Goal: Task Accomplishment & Management: Use online tool/utility

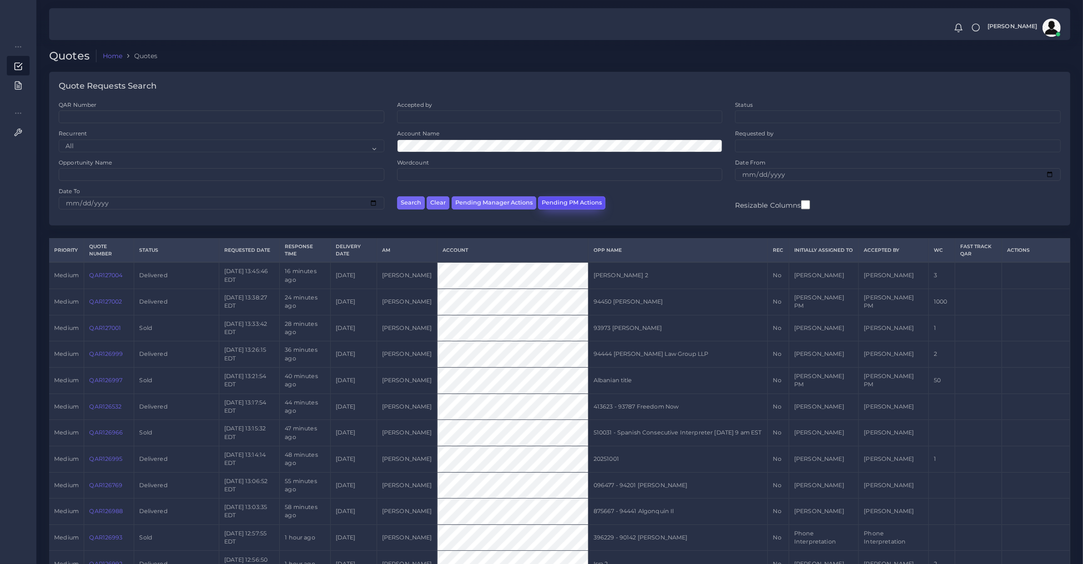
click at [564, 201] on button "Pending PM Actions" at bounding box center [571, 202] width 67 height 13
select select "awaiting_acceptance"
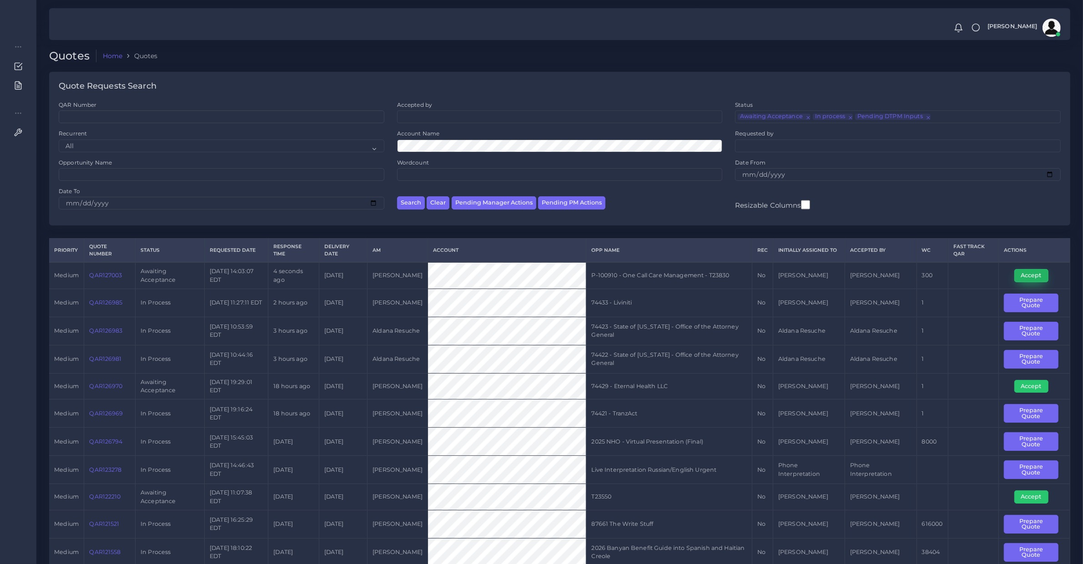
click at [1031, 273] on button "Accept" at bounding box center [1031, 275] width 34 height 13
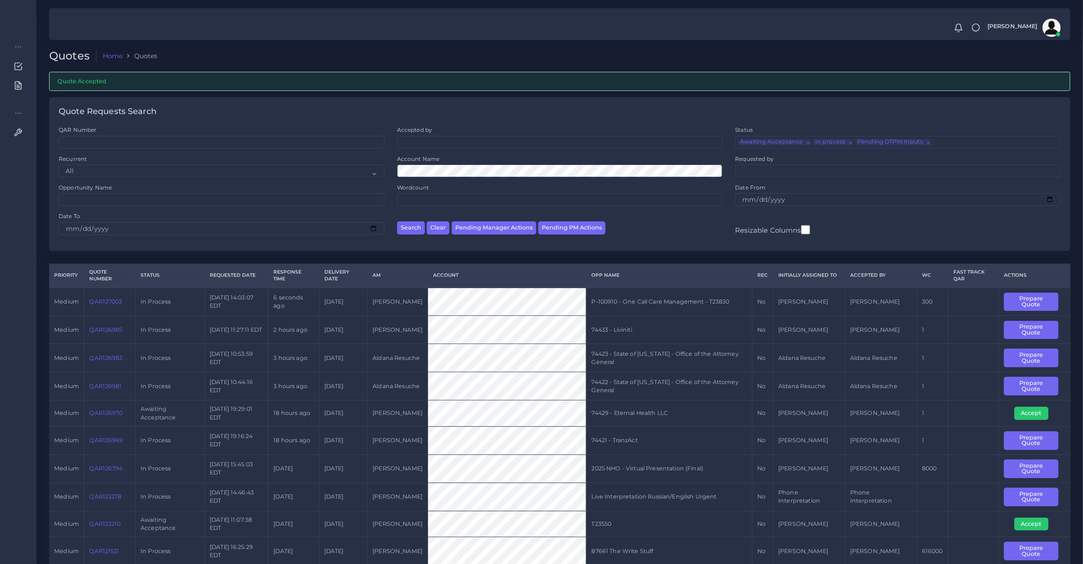
click at [101, 311] on td "QAR127003" at bounding box center [109, 302] width 51 height 28
copy link "QAR127003"
click at [1047, 301] on button "Prepare Quote" at bounding box center [1031, 302] width 54 height 19
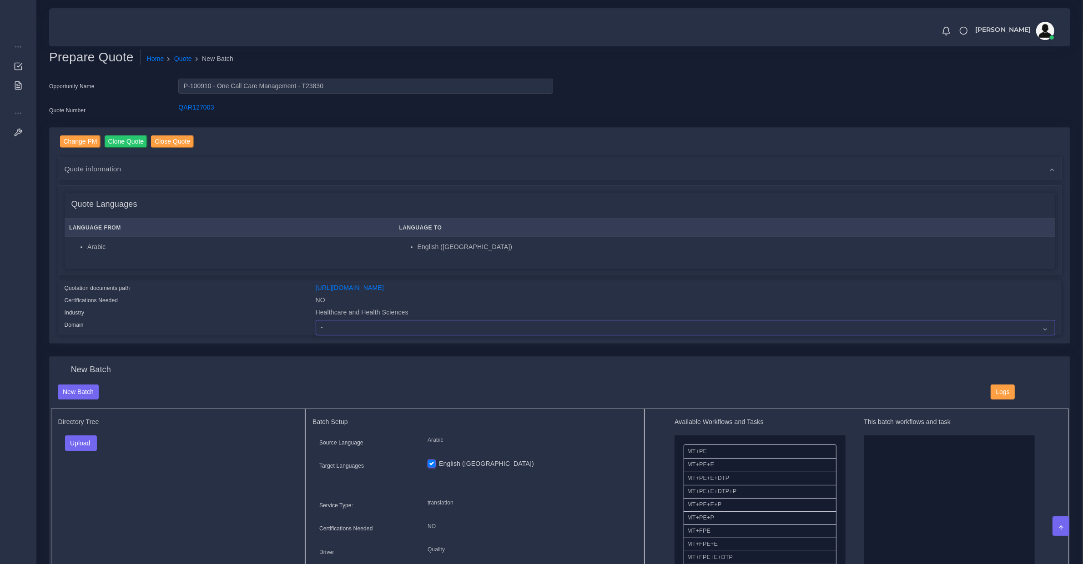
click at [374, 321] on select "- Advertising and Media Agriculture, Forestry and Fishing Architecture, Buildin…" at bounding box center [685, 327] width 739 height 15
click at [316, 320] on select "- Advertising and Media Agriculture, Forestry and Fishing Architecture, Buildin…" at bounding box center [685, 327] width 739 height 15
select select "Healthcare and Health Sciences"
click at [99, 425] on div "Directory Tree Upload Folder Files un/check all" at bounding box center [178, 521] width 255 height 224
drag, startPoint x: 92, startPoint y: 434, endPoint x: 91, endPoint y: 446, distance: 11.8
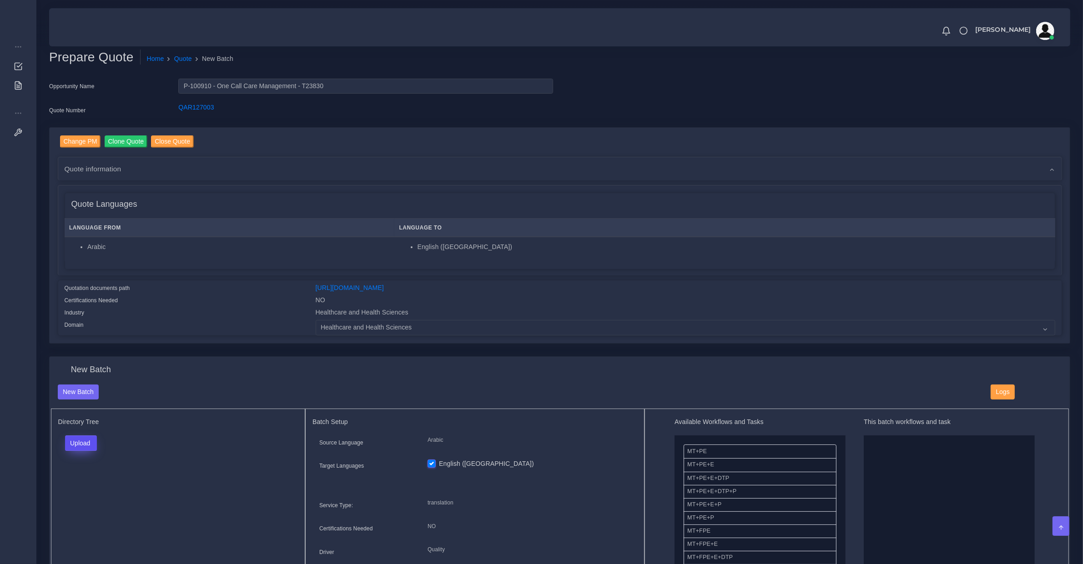
click at [91, 436] on button "Upload" at bounding box center [81, 443] width 32 height 15
click at [91, 475] on label "Files" at bounding box center [96, 477] width 63 height 11
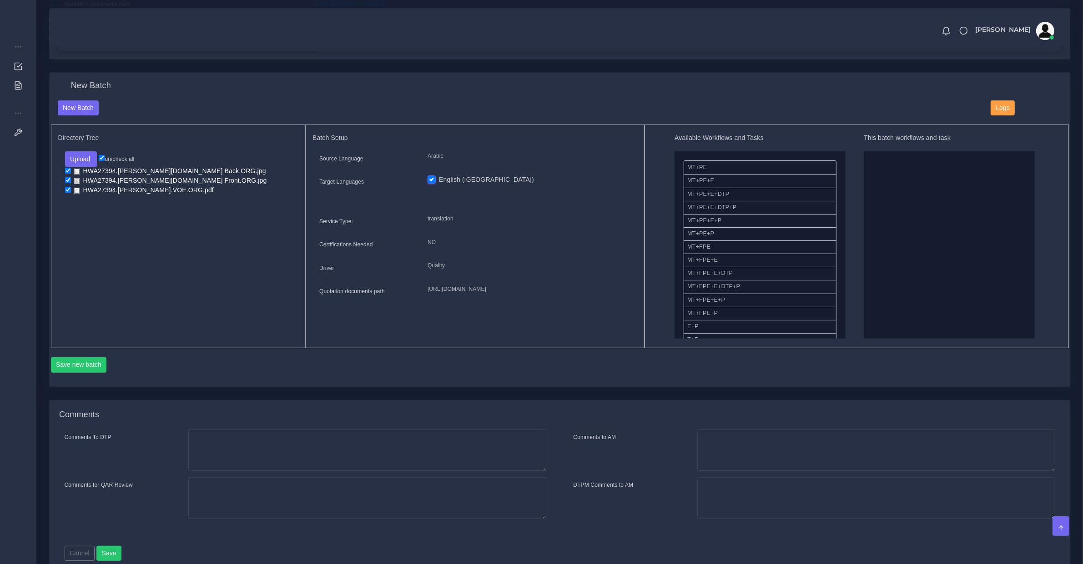
scroll to position [189, 0]
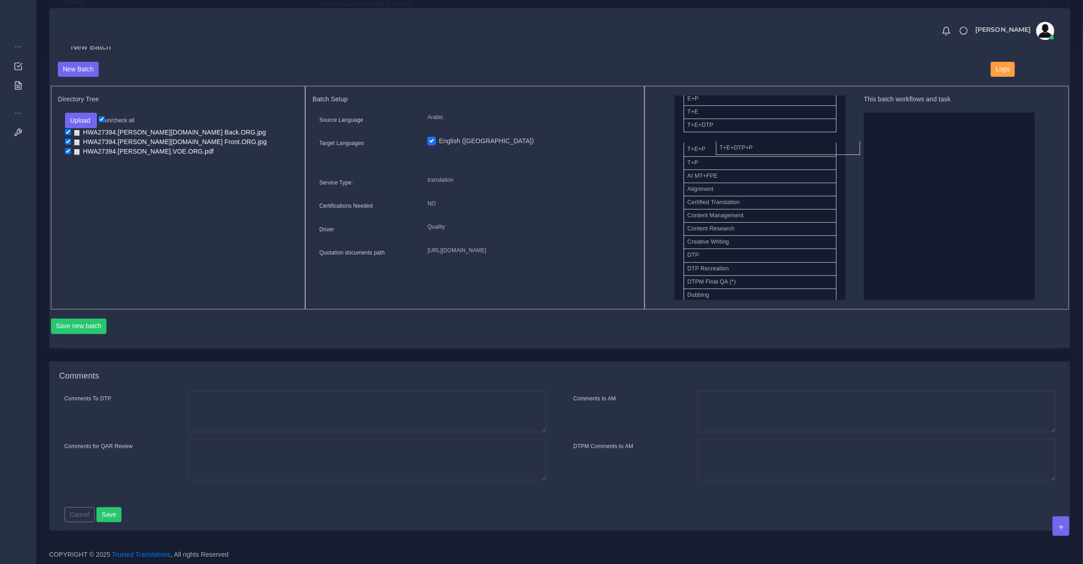
drag, startPoint x: 726, startPoint y: 138, endPoint x: 991, endPoint y: 204, distance: 273.6
drag, startPoint x: 731, startPoint y: 258, endPoint x: 912, endPoint y: 98, distance: 241.6
click at [85, 324] on button "Save new batch" at bounding box center [79, 326] width 56 height 15
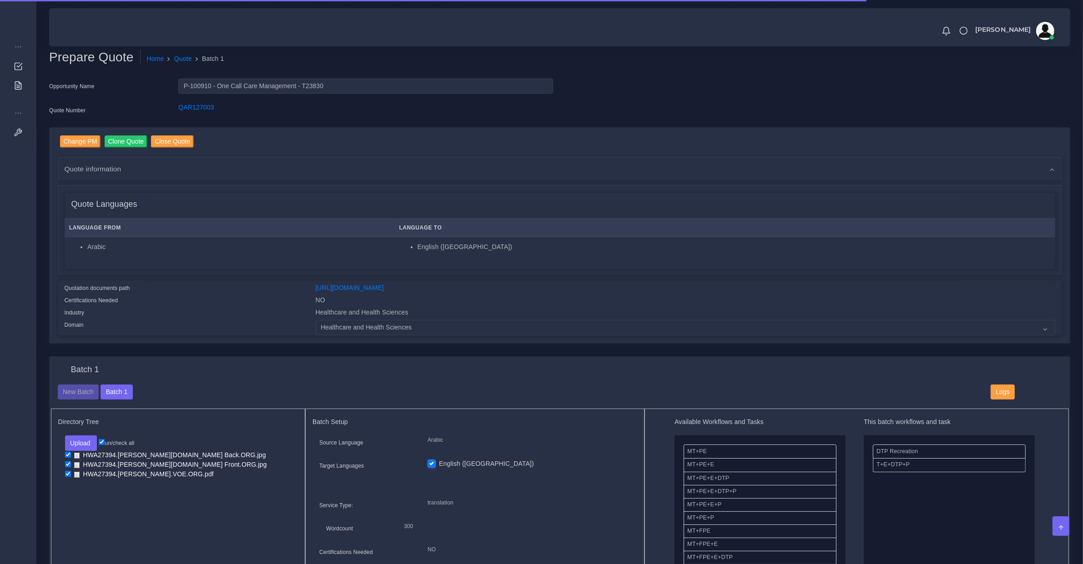
scroll to position [379, 0]
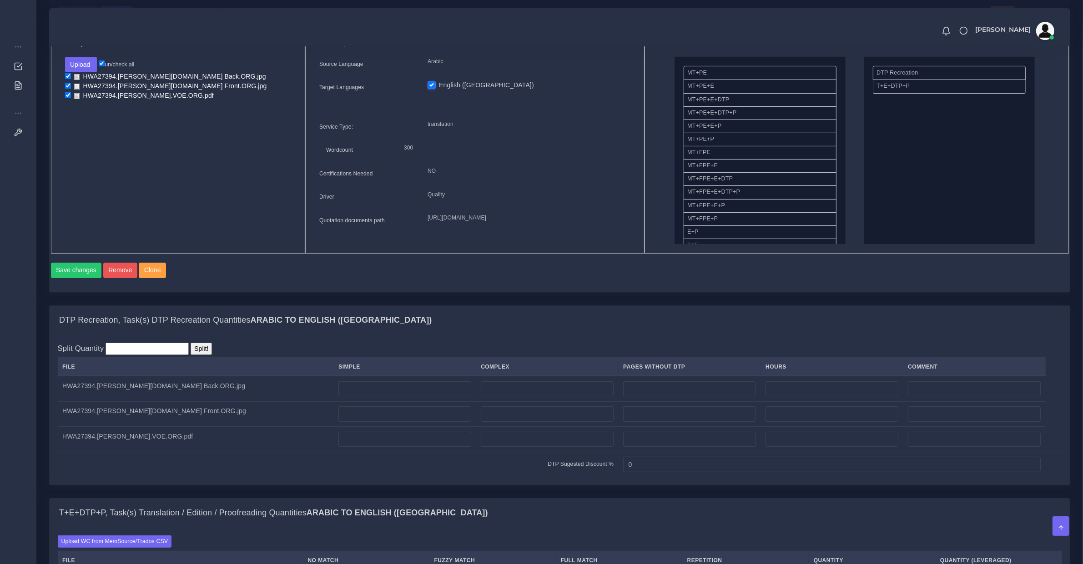
click at [334, 388] on td at bounding box center [405, 388] width 142 height 25
click at [338, 393] on input "number" at bounding box center [404, 388] width 133 height 15
click at [501, 397] on input "number" at bounding box center [547, 388] width 133 height 15
type input "1"
click at [483, 422] on input "number" at bounding box center [547, 414] width 133 height 15
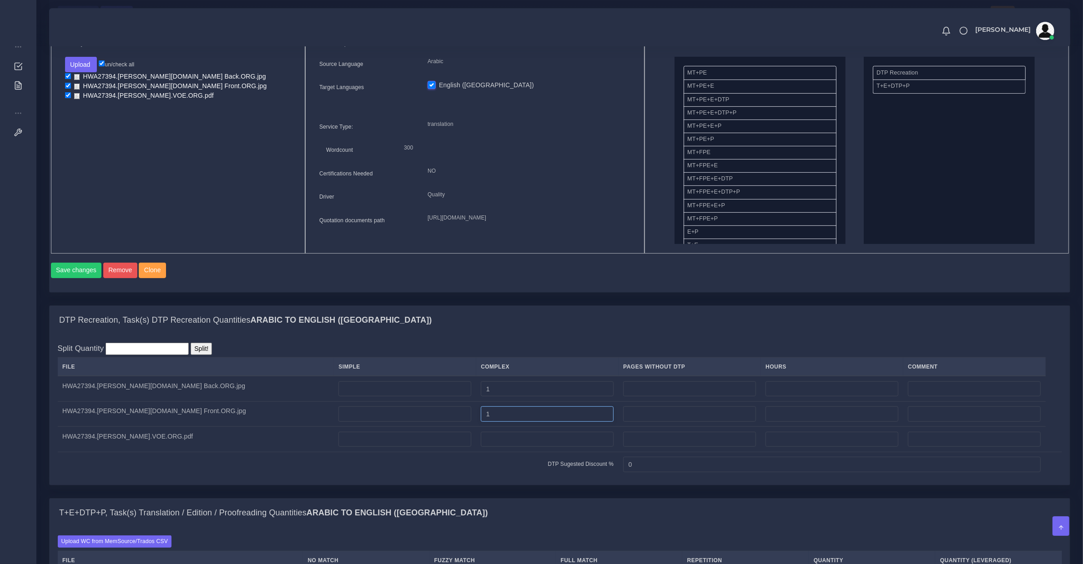
type input "1"
click at [481, 447] on input "number" at bounding box center [547, 439] width 133 height 15
drag, startPoint x: 465, startPoint y: 451, endPoint x: 397, endPoint y: 437, distance: 69.1
click at [397, 437] on tr "HWA27394.Turki Ahmed Majid.VOE.ORG.pdf 2" at bounding box center [560, 439] width 1004 height 25
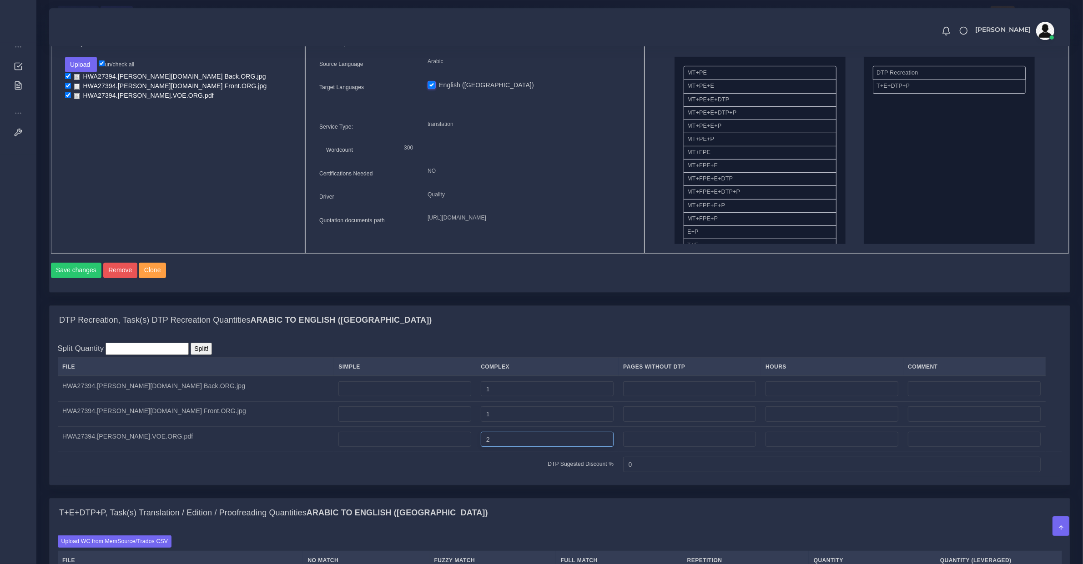
type input "2"
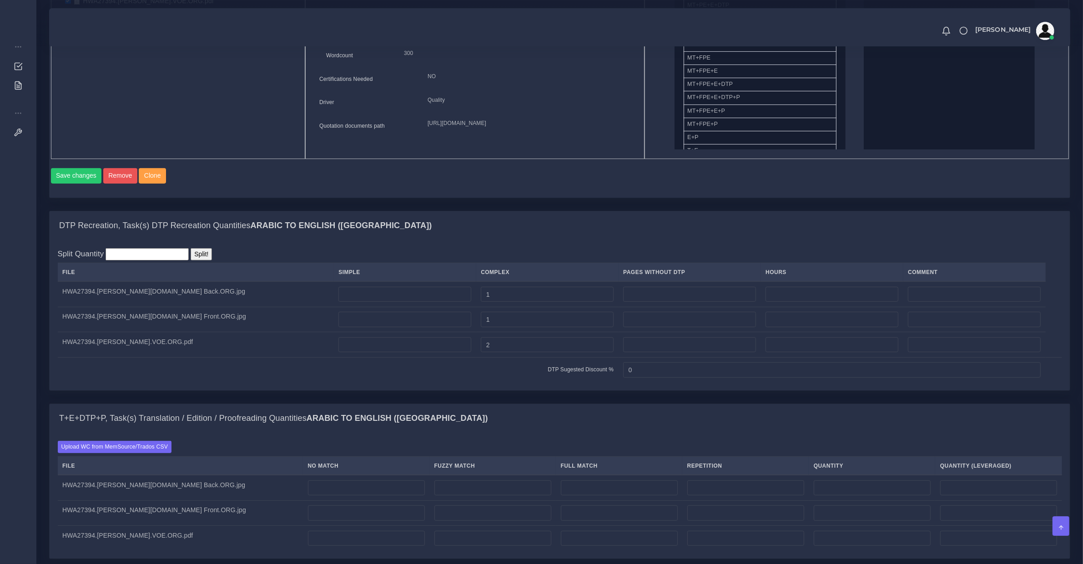
scroll to position [663, 0]
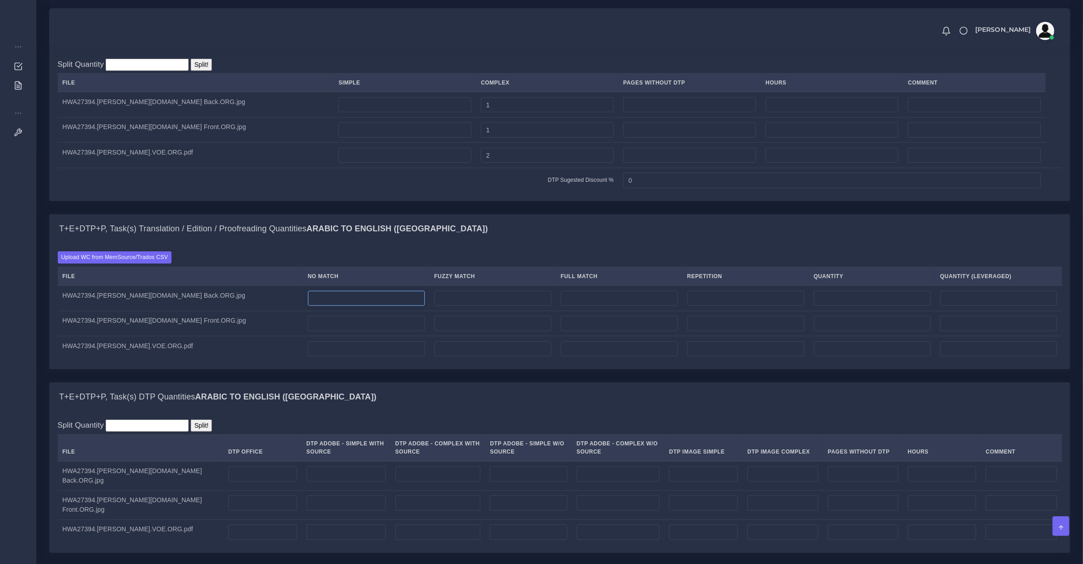
click at [308, 306] on input "number" at bounding box center [366, 298] width 117 height 15
drag, startPoint x: 306, startPoint y: 302, endPoint x: 24, endPoint y: 291, distance: 281.7
type input "100"
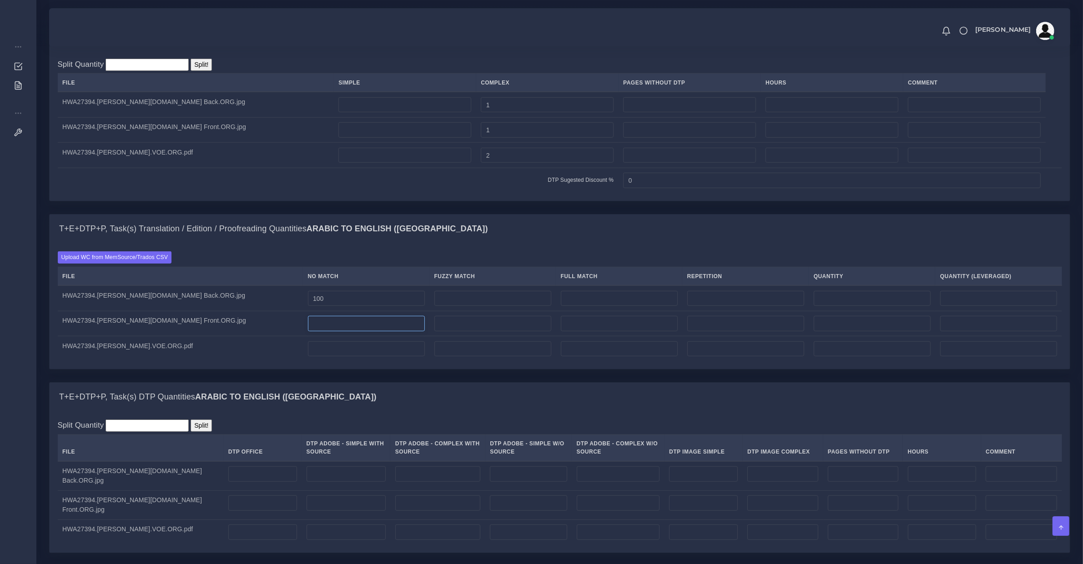
type input "100"
click at [343, 331] on input "number" at bounding box center [366, 323] width 117 height 15
paste input "100"
type input "100"
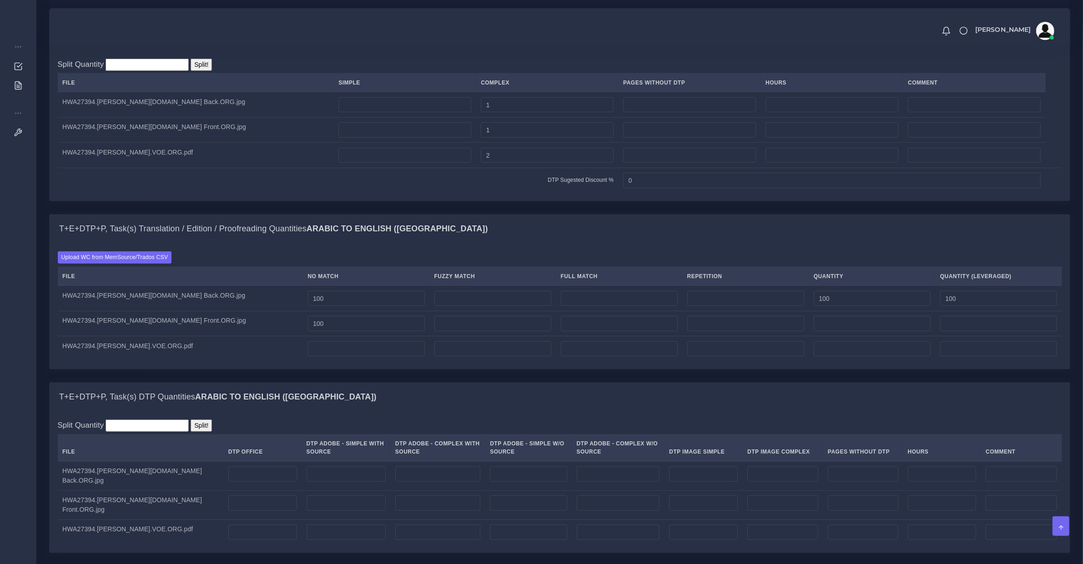
type input "100"
click at [344, 351] on td at bounding box center [366, 348] width 126 height 25
paste input "100"
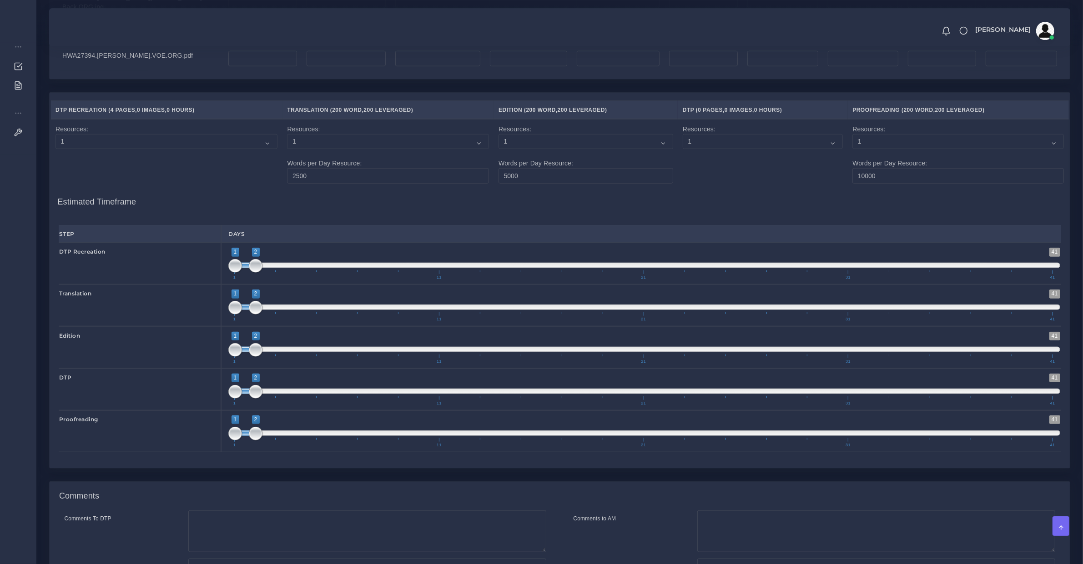
scroll to position [1271, 0]
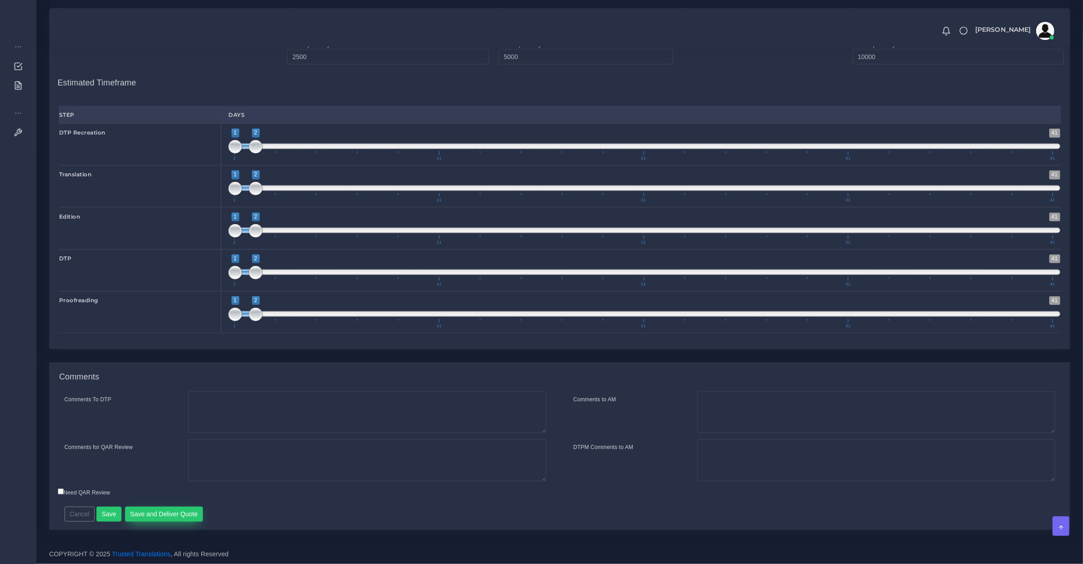
type input "100"
click at [191, 508] on button "Save and Deliver Quote" at bounding box center [164, 514] width 78 height 15
